Goal: Entertainment & Leisure: Consume media (video, audio)

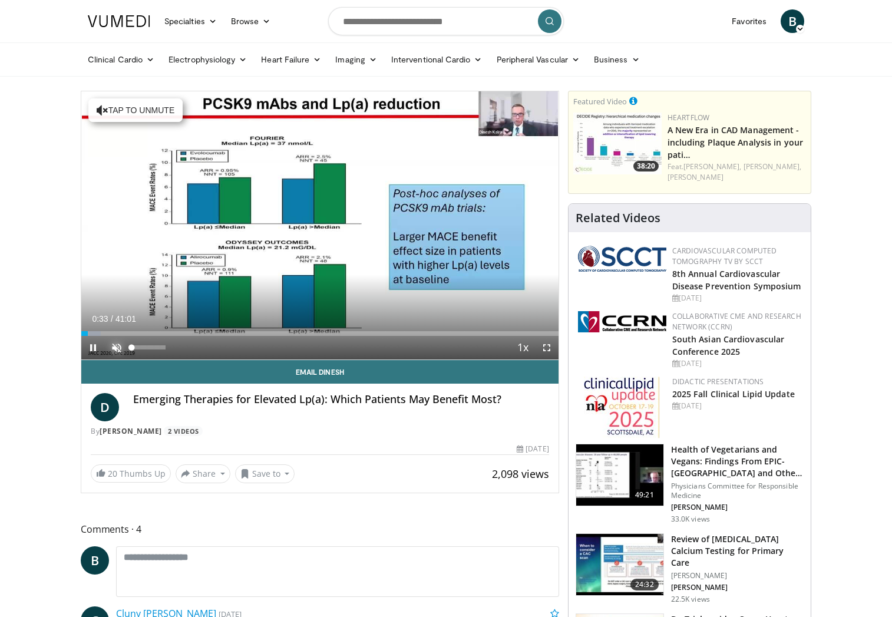
click at [118, 346] on span "Video Player" at bounding box center [117, 348] width 24 height 24
drag, startPoint x: 90, startPoint y: 334, endPoint x: 67, endPoint y: 328, distance: 23.6
click at [89, 347] on span "Video Player" at bounding box center [93, 348] width 24 height 24
